Goal: Task Accomplishment & Management: Complete application form

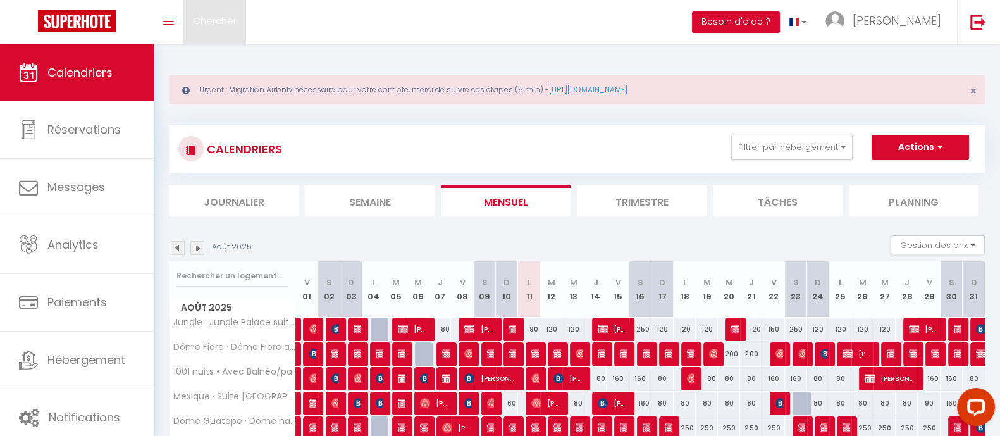
click at [231, 22] on span "Chercher" at bounding box center [215, 20] width 44 height 13
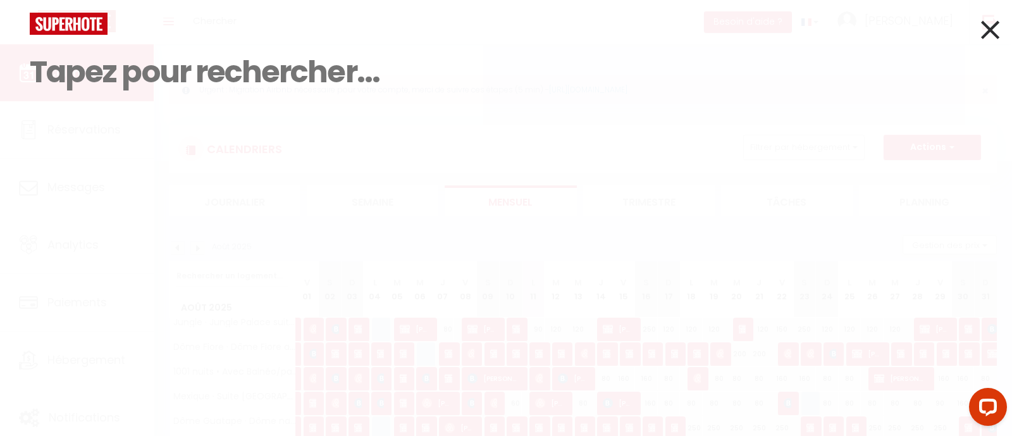
paste input "6349962"
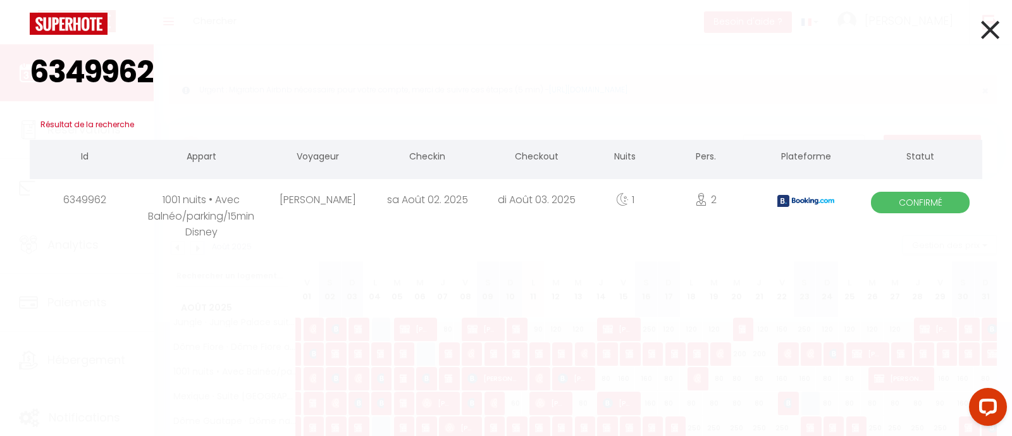
type input "6349962"
click at [232, 210] on div "1001 nuits • Avec Balnéo/parking/15min Disney" at bounding box center [201, 199] width 124 height 41
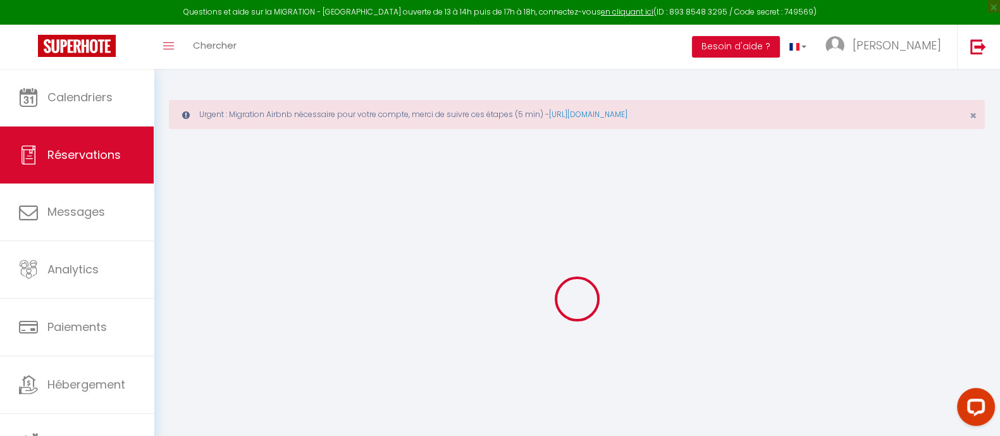
type input "GOBARD"
type input "YANNICK"
type input "gyanni.394547@guest.booking.com"
type input "+33620343893"
type input "."
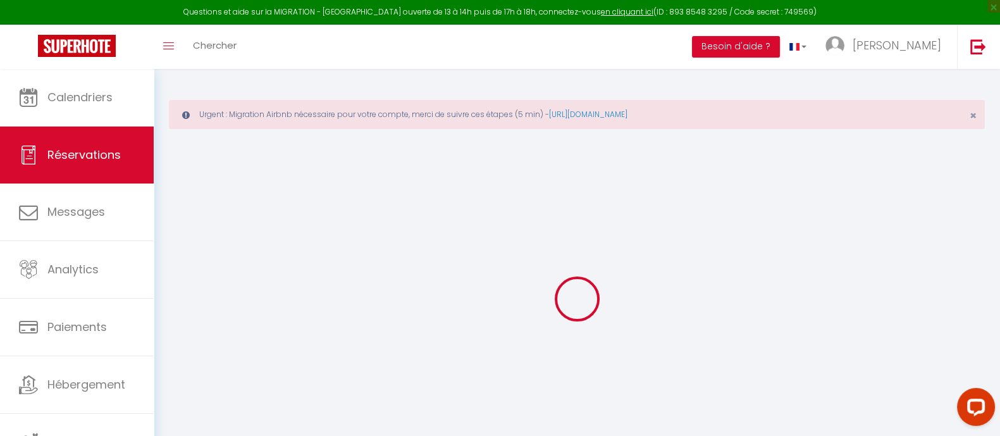
select select "FR"
type input "32.34"
select select "57884"
select select "1"
select select
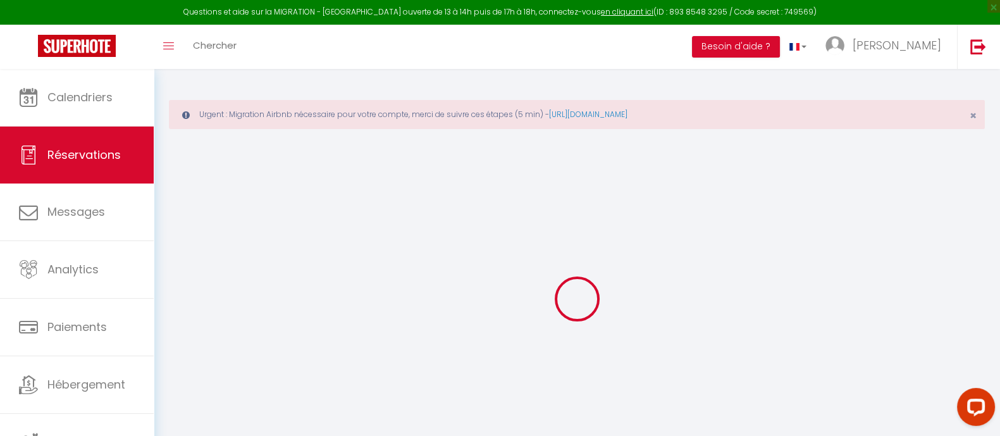
select select
type input "2"
select select "12"
select select
type input "117"
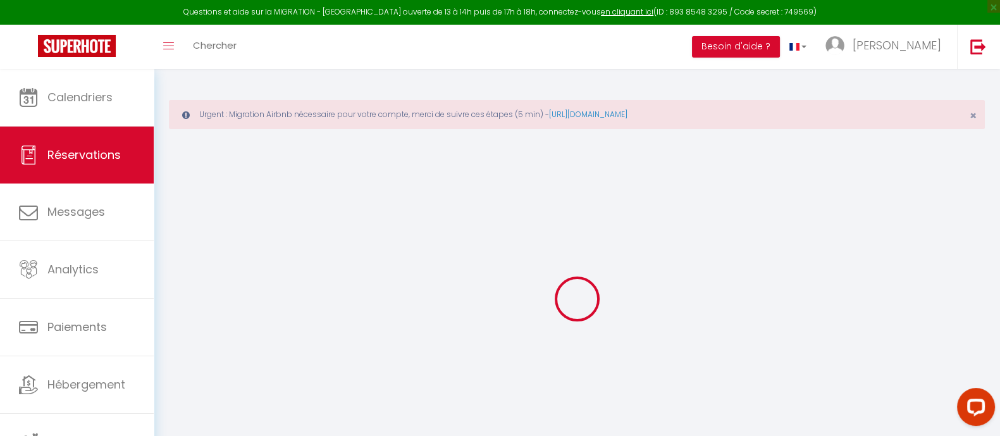
checkbox input "false"
type input "0"
select select "2"
type input "0"
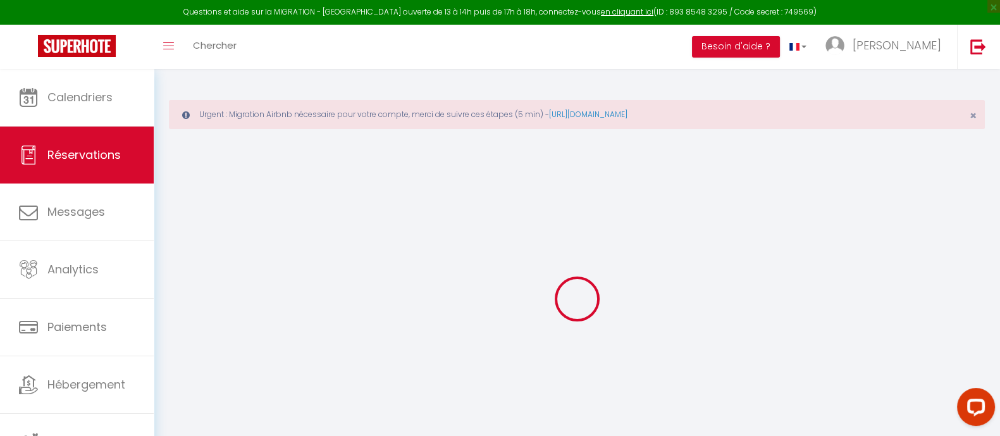
type input "0"
select select
select select "14"
checkbox input "false"
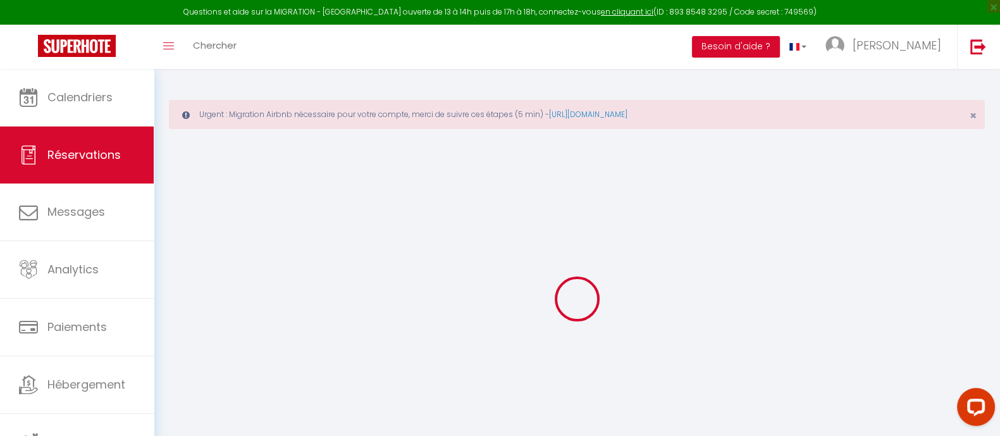
select select
checkbox input "false"
select select
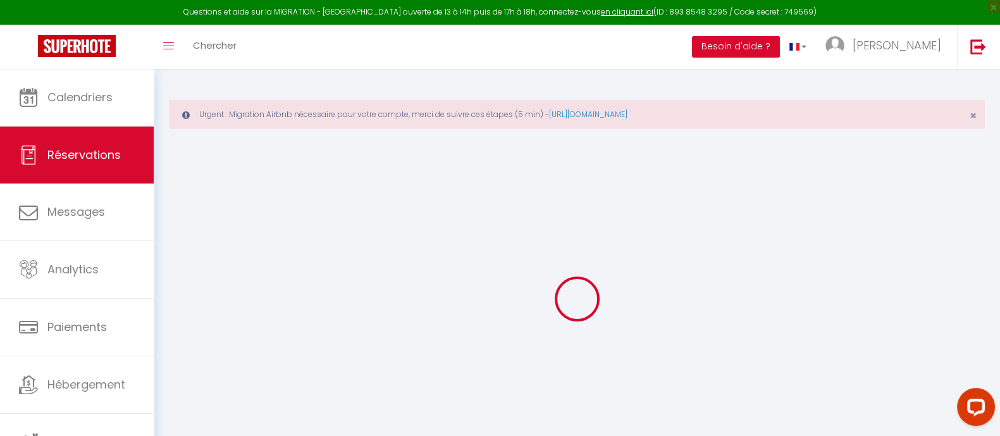
checkbox input "false"
type \?0 "Paula"
type input "30"
select select
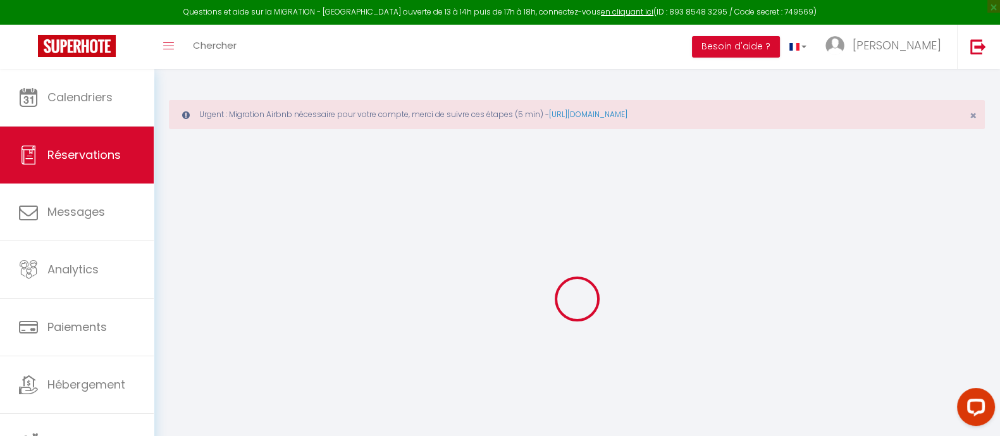
checkbox input "false"
select select
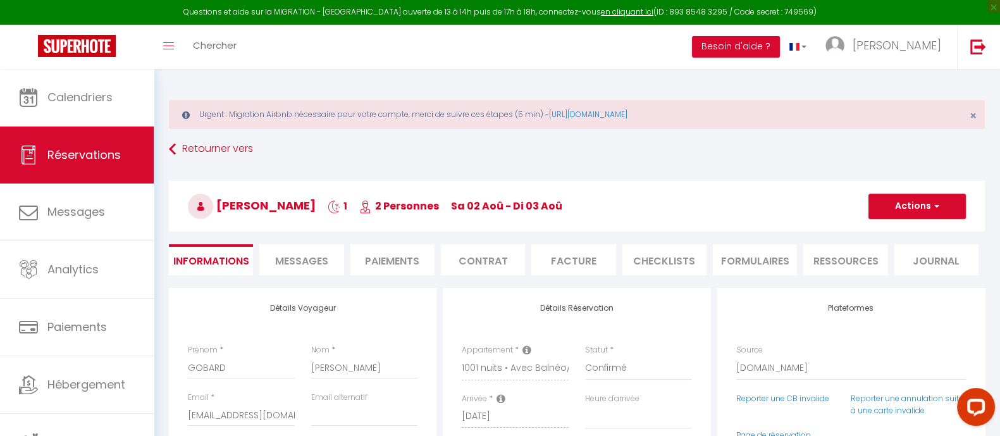
select select
checkbox input "false"
click at [228, 46] on span "Chercher" at bounding box center [215, 45] width 44 height 13
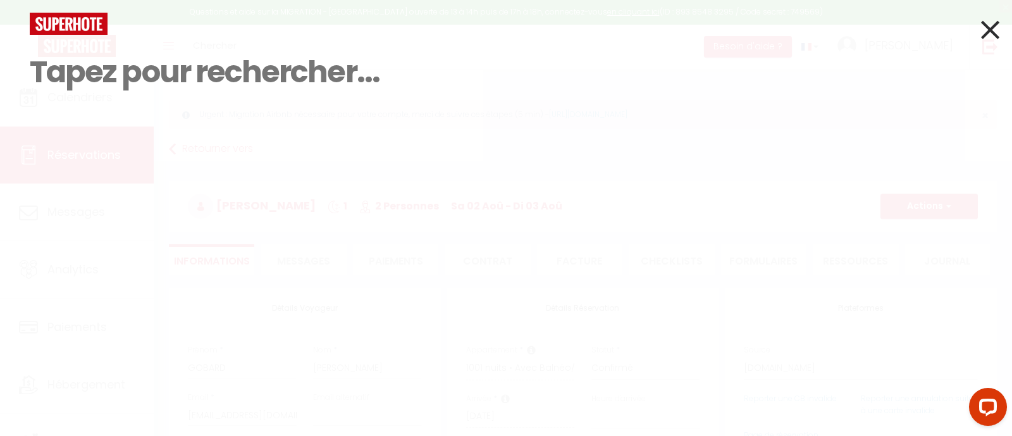
paste input "[PERSON_NAME]"
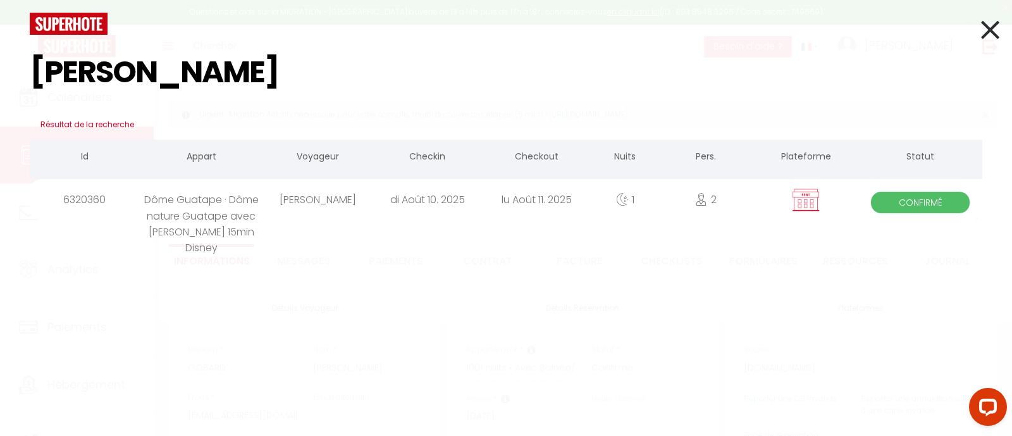
type input "[PERSON_NAME]"
click at [230, 219] on div "Dôme Guatape · Dôme nature Guatape avec [PERSON_NAME] 15min Disney" at bounding box center [201, 199] width 124 height 41
select select
checkbox input "false"
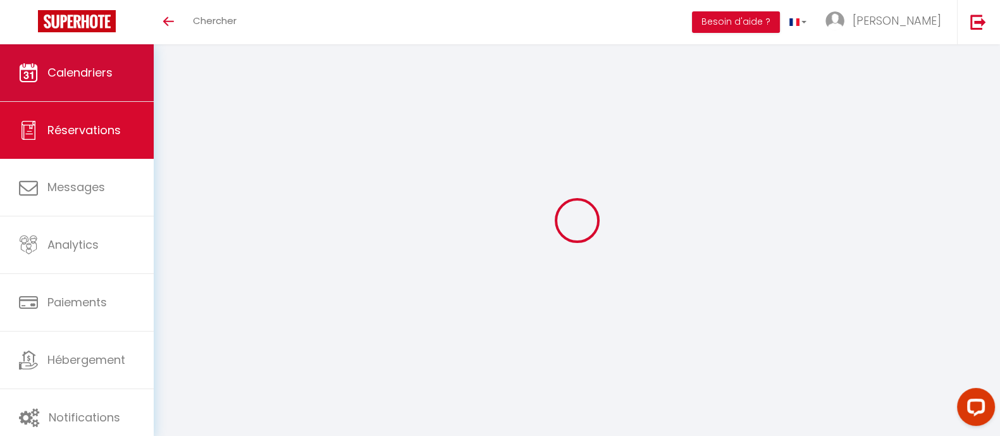
select select
checkbox input "false"
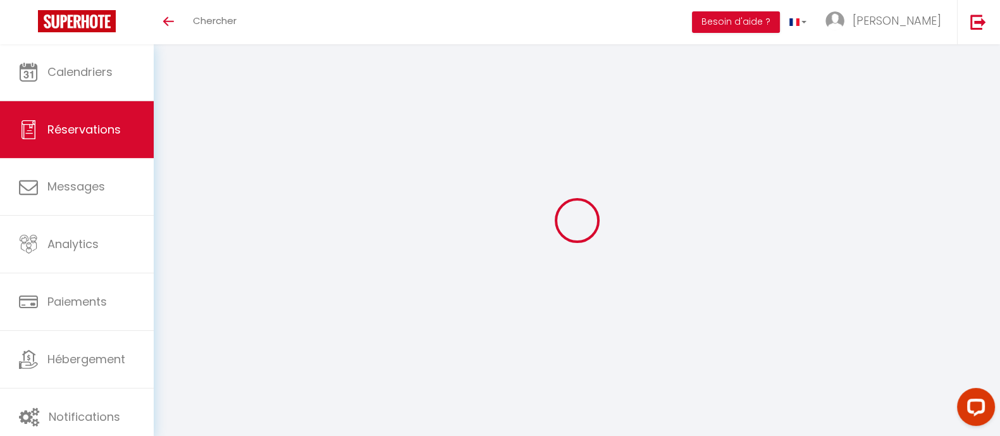
select select
checkbox input "false"
select select
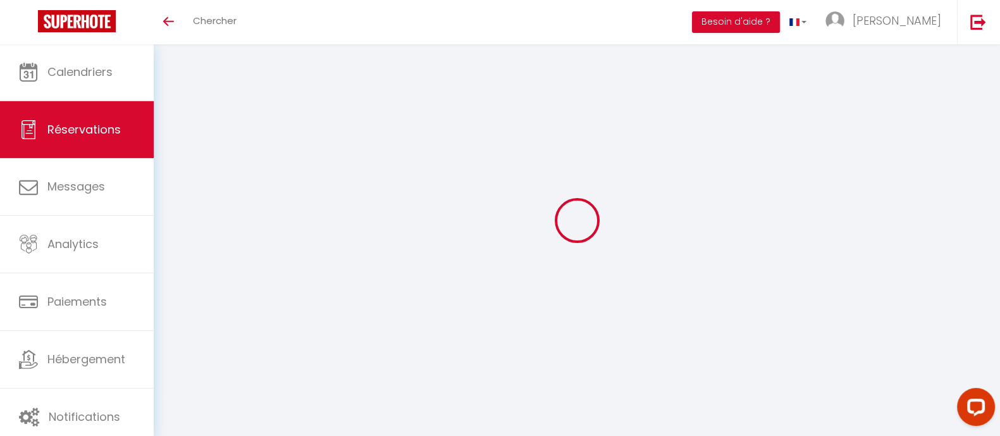
checkbox input "false"
type textarea "Petit déj 9h30/10h payé"
type input "30"
select select
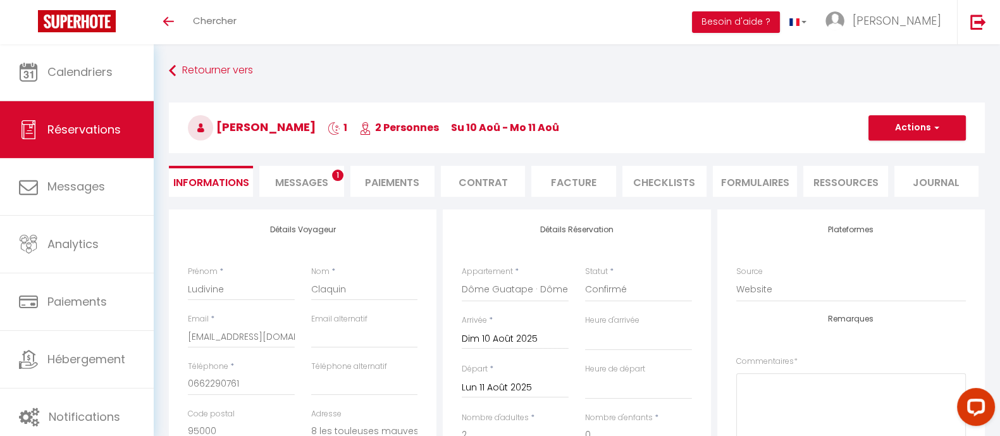
checkbox input "false"
select select
click at [488, 286] on select "Jungle · Jungle Palace suite avec [PERSON_NAME] 15min Disney Dôme Fiore · Dôme …" at bounding box center [515, 290] width 107 height 24
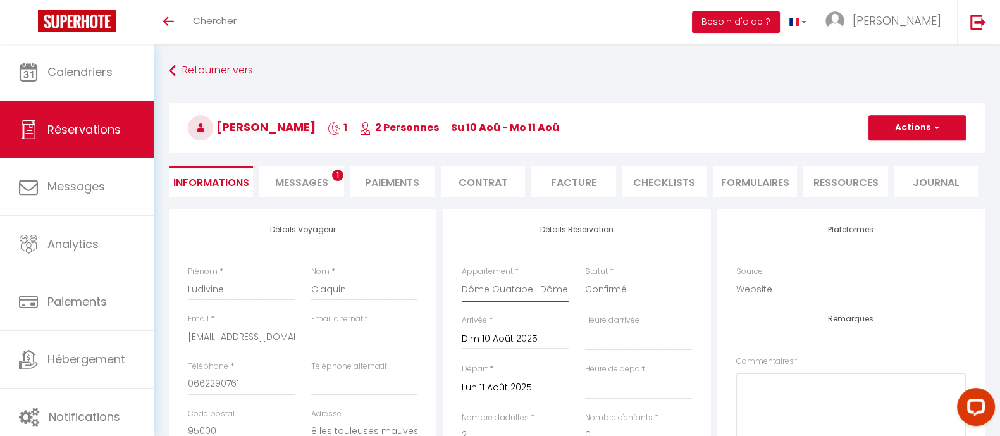
click at [488, 286] on select "Jungle · Jungle Palace suite avec [PERSON_NAME] 15min Disney Dôme Fiore · Dôme …" at bounding box center [515, 290] width 107 height 24
click at [476, 289] on select "Jungle · Jungle Palace suite avec [PERSON_NAME] 15min Disney Dôme Fiore · Dôme …" at bounding box center [515, 290] width 107 height 24
click at [497, 290] on select "Jungle · Jungle Palace suite avec [PERSON_NAME] 15min Disney Dôme Fiore · Dôme …" at bounding box center [515, 290] width 107 height 24
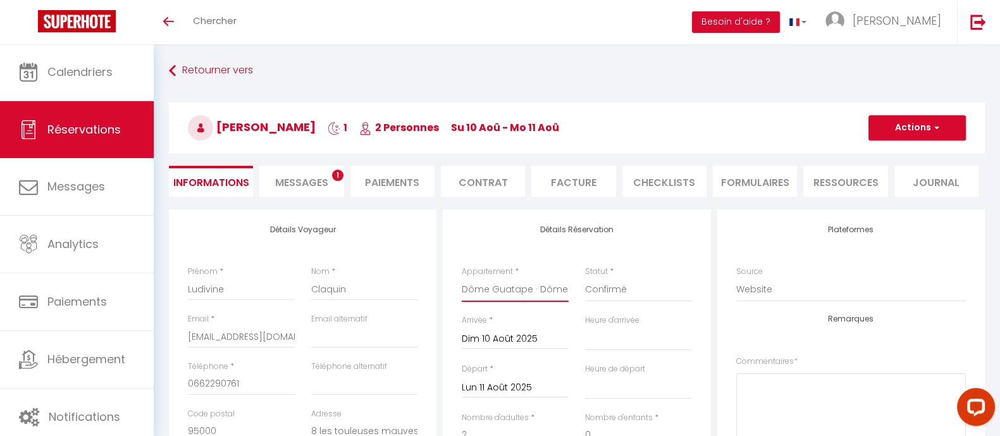
click at [497, 290] on select "Jungle · Jungle Palace suite avec [PERSON_NAME] 15min Disney Dôme Fiore · Dôme …" at bounding box center [515, 290] width 107 height 24
click at [255, 22] on div "Toggle menubar Chercher BUTTON Besoin d'aide ? [PERSON_NAME] Équipe" at bounding box center [541, 22] width 899 height 44
click at [207, 21] on span "Chercher" at bounding box center [215, 20] width 44 height 13
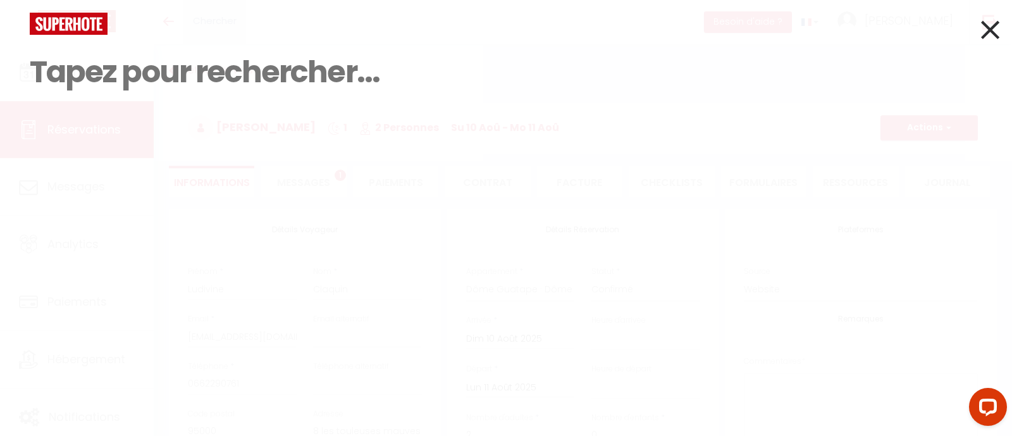
paste input "[PERSON_NAME] et [PERSON_NAME]"
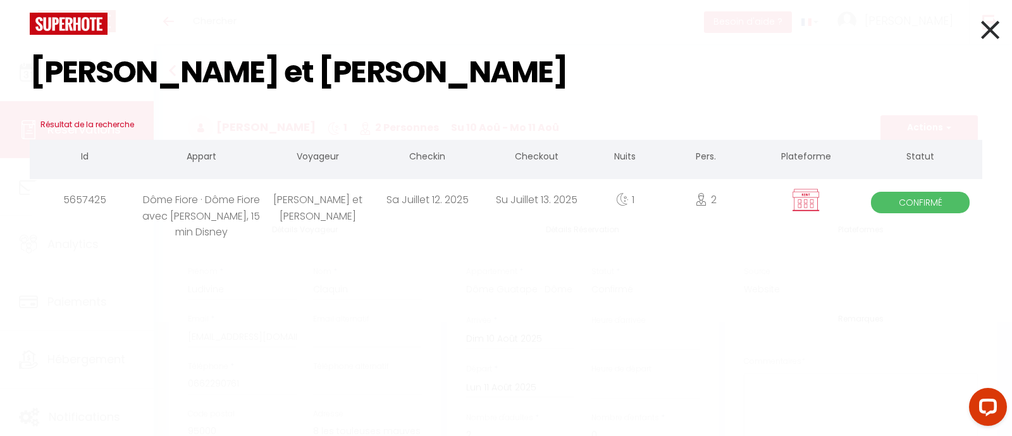
type input "[PERSON_NAME] et [PERSON_NAME]"
click at [991, 34] on icon at bounding box center [990, 30] width 18 height 32
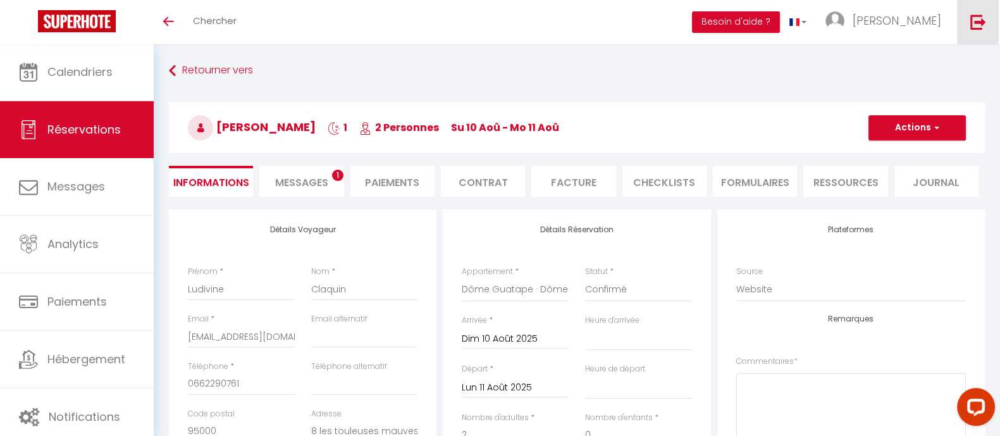
click at [973, 36] on link at bounding box center [978, 22] width 42 height 44
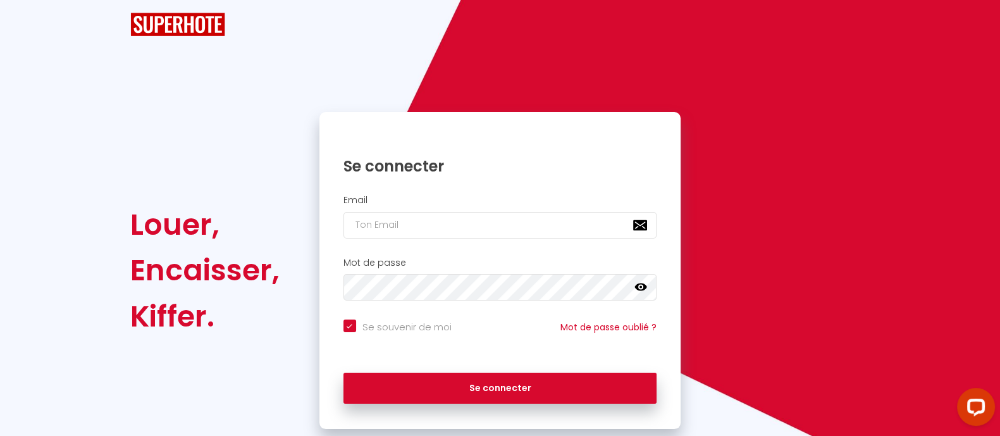
checkbox input "true"
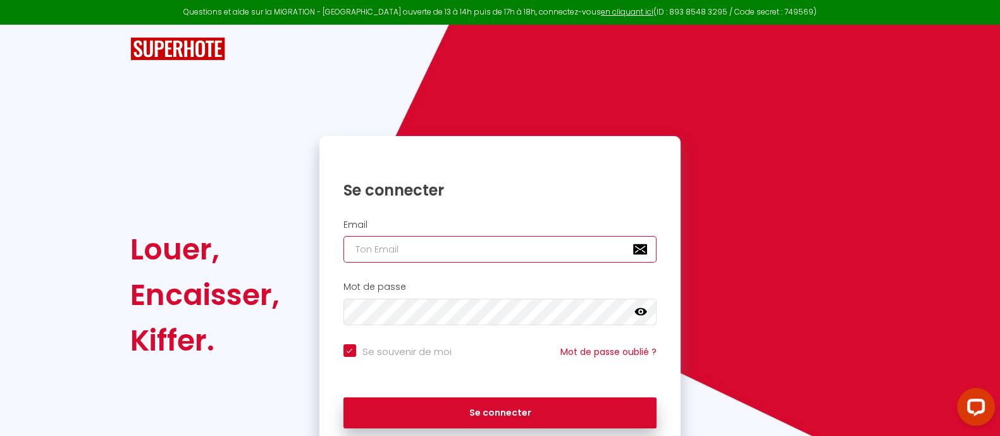
click at [414, 254] on input "email" at bounding box center [500, 249] width 314 height 27
type input "Défault"
checkbox input "true"
drag, startPoint x: 409, startPoint y: 253, endPoint x: 202, endPoint y: 251, distance: 206.2
click at [202, 251] on div "Louer, Encaisser, Kiffer. Se connecter Email Défault Mot de passe false Se souv…" at bounding box center [499, 295] width 756 height 318
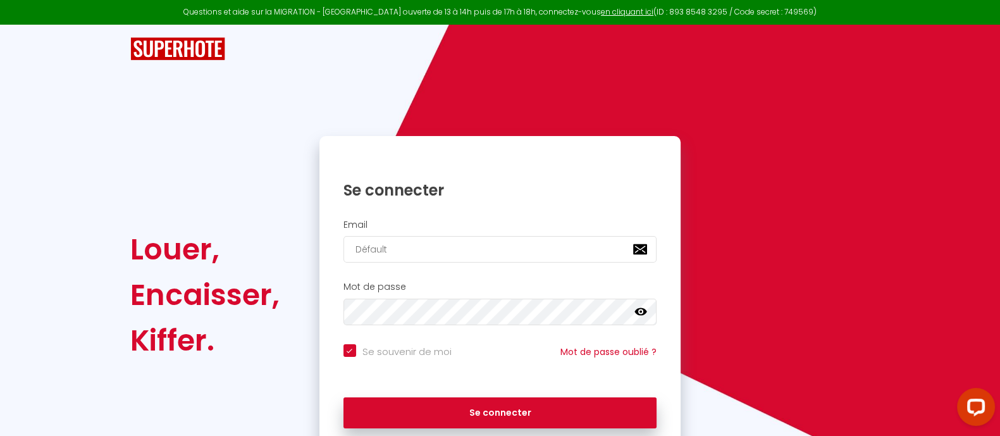
type input "[EMAIL_ADDRESS][DOMAIN_NAME]"
checkbox input "true"
type input "[EMAIL_ADDRESS][DOMAIN_NAME]"
click at [343, 397] on button "Se connecter" at bounding box center [500, 413] width 314 height 32
checkbox input "true"
